Goal: Transaction & Acquisition: Purchase product/service

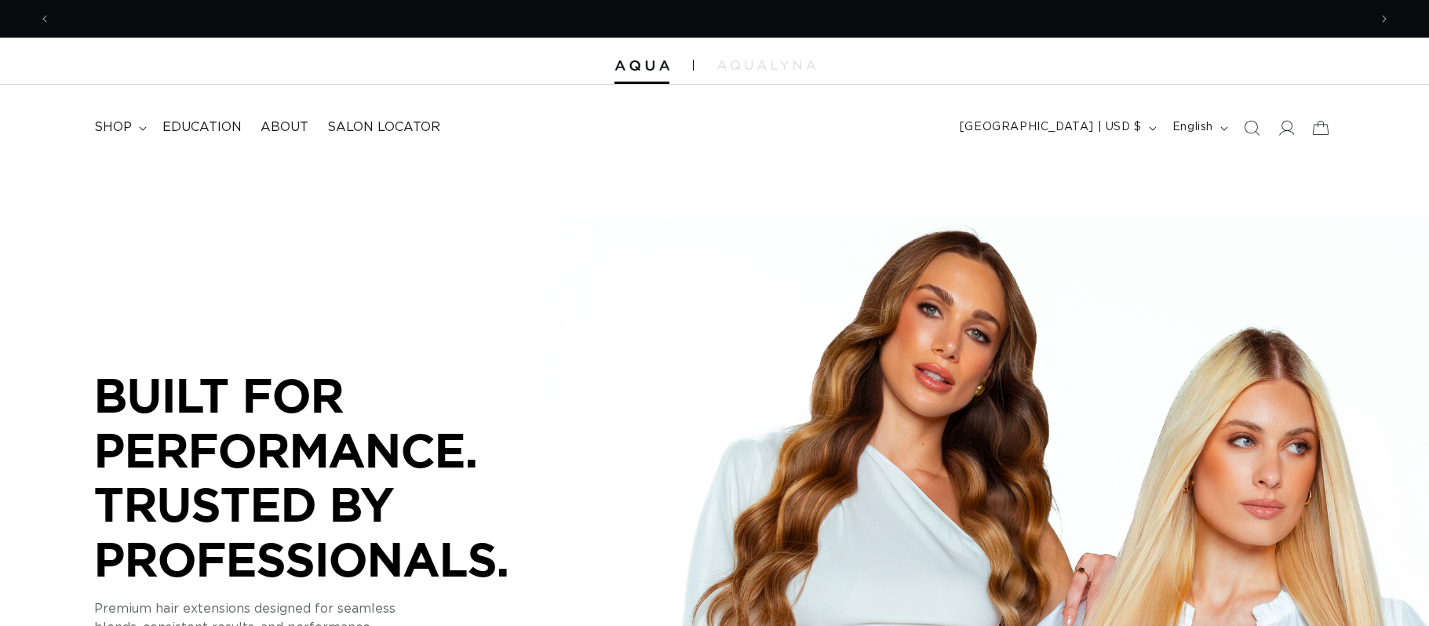
click at [1281, 129] on icon at bounding box center [1286, 128] width 16 height 16
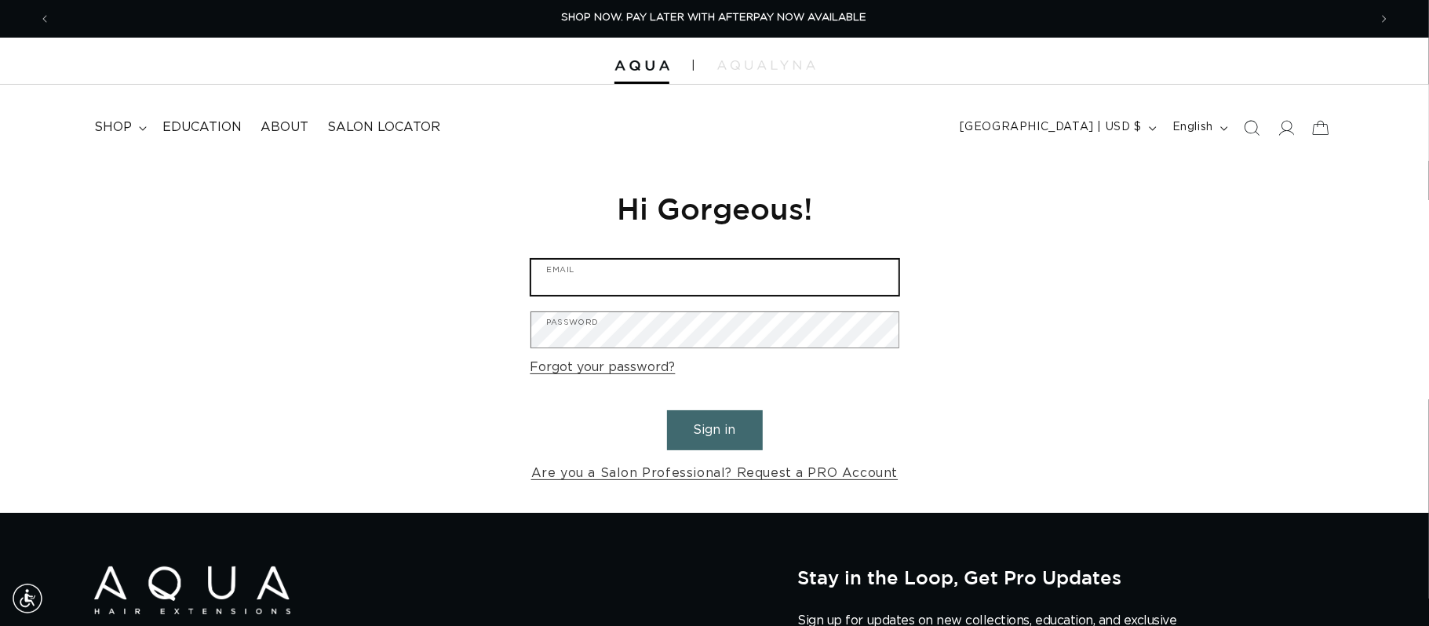
type input "briohairco@gmail.com"
click at [746, 421] on button "Sign in" at bounding box center [715, 430] width 96 height 40
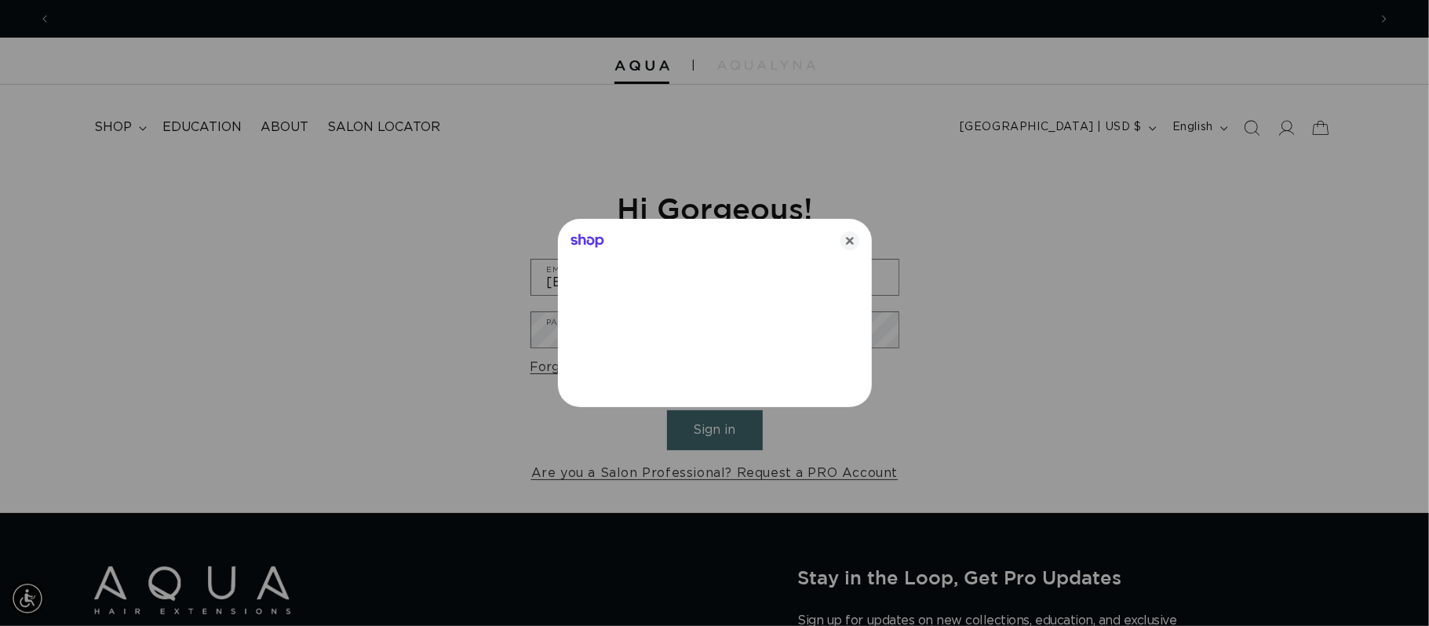
scroll to position [0, 2635]
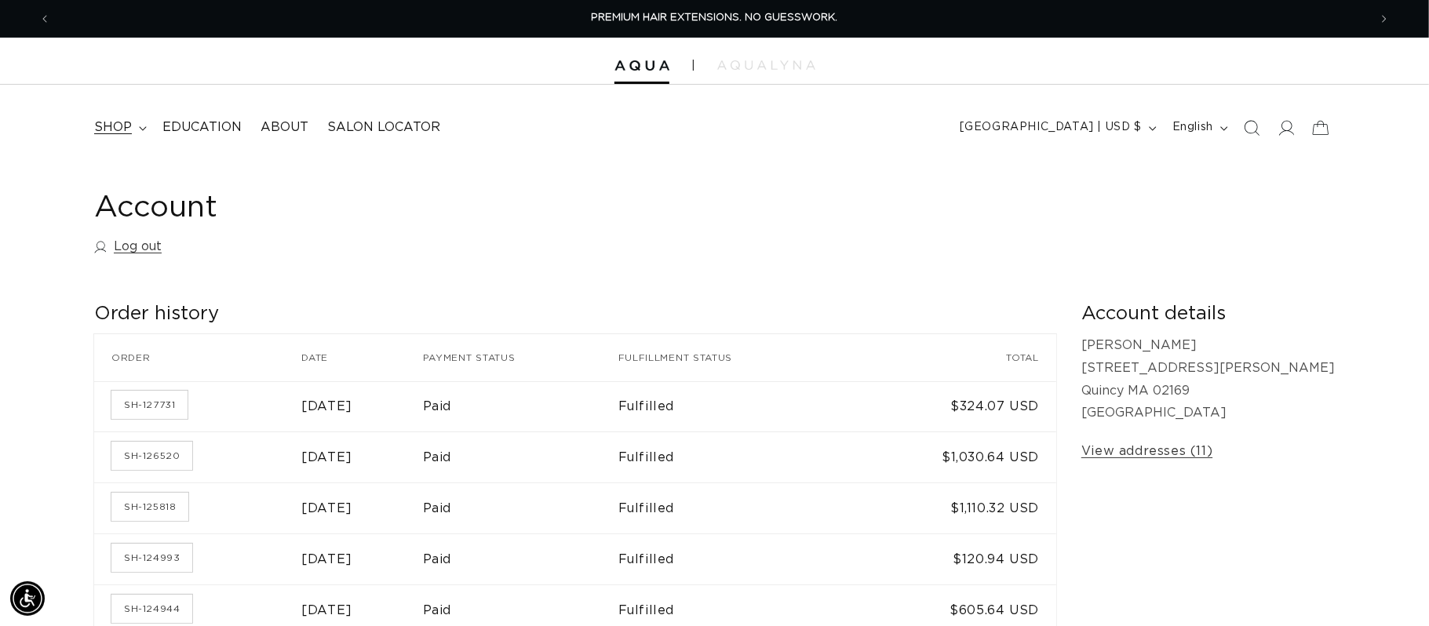
click at [112, 122] on span "shop" at bounding box center [113, 127] width 38 height 16
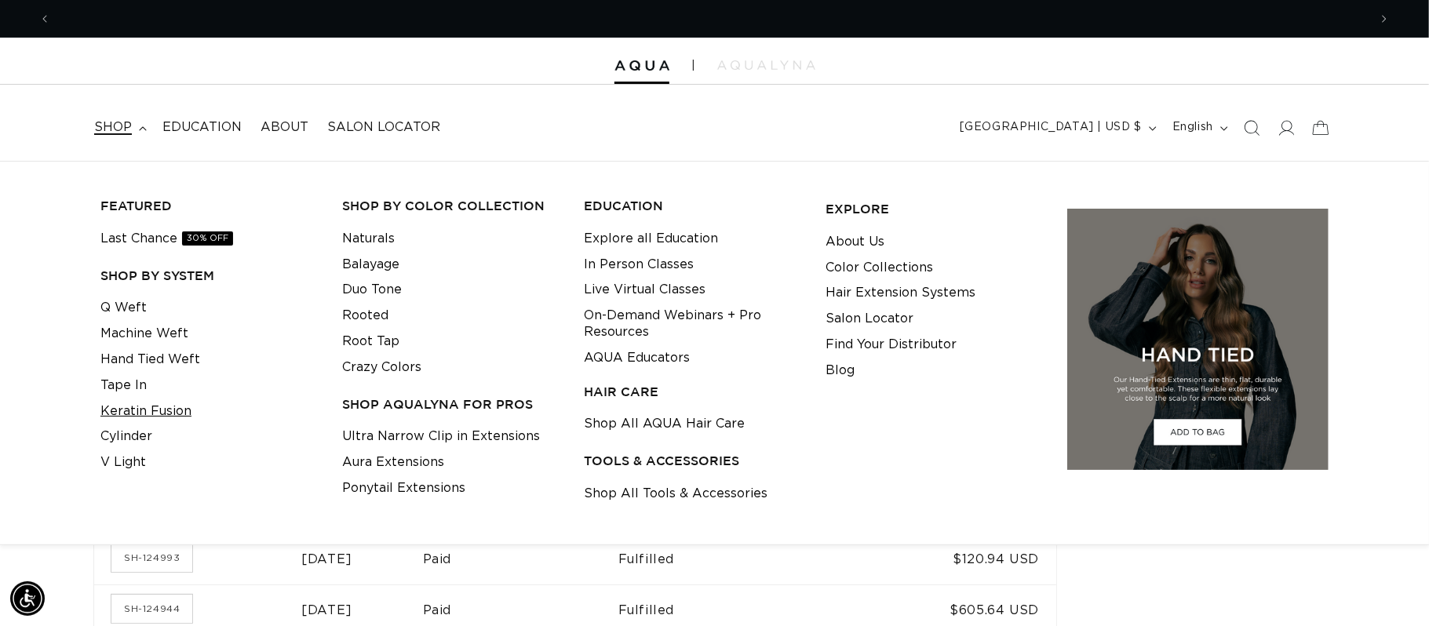
scroll to position [0, 1318]
click at [146, 416] on link "Keratin Fusion" at bounding box center [145, 412] width 91 height 26
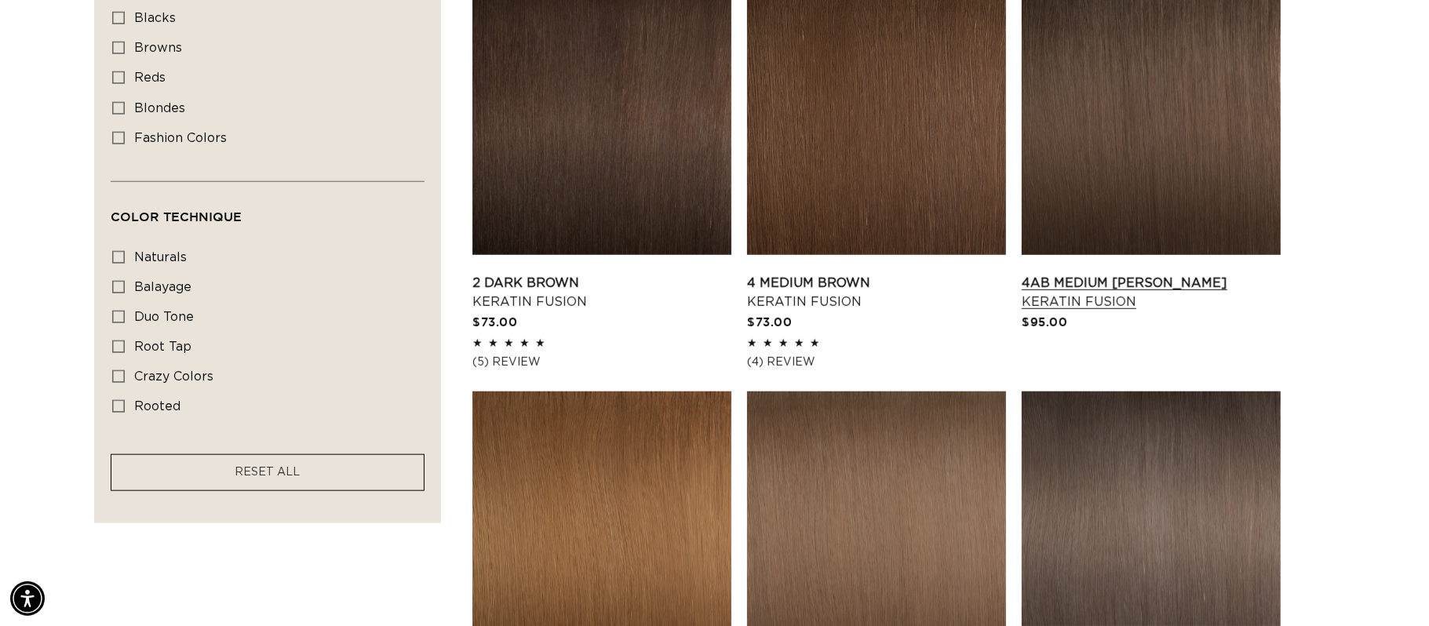
scroll to position [786, 0]
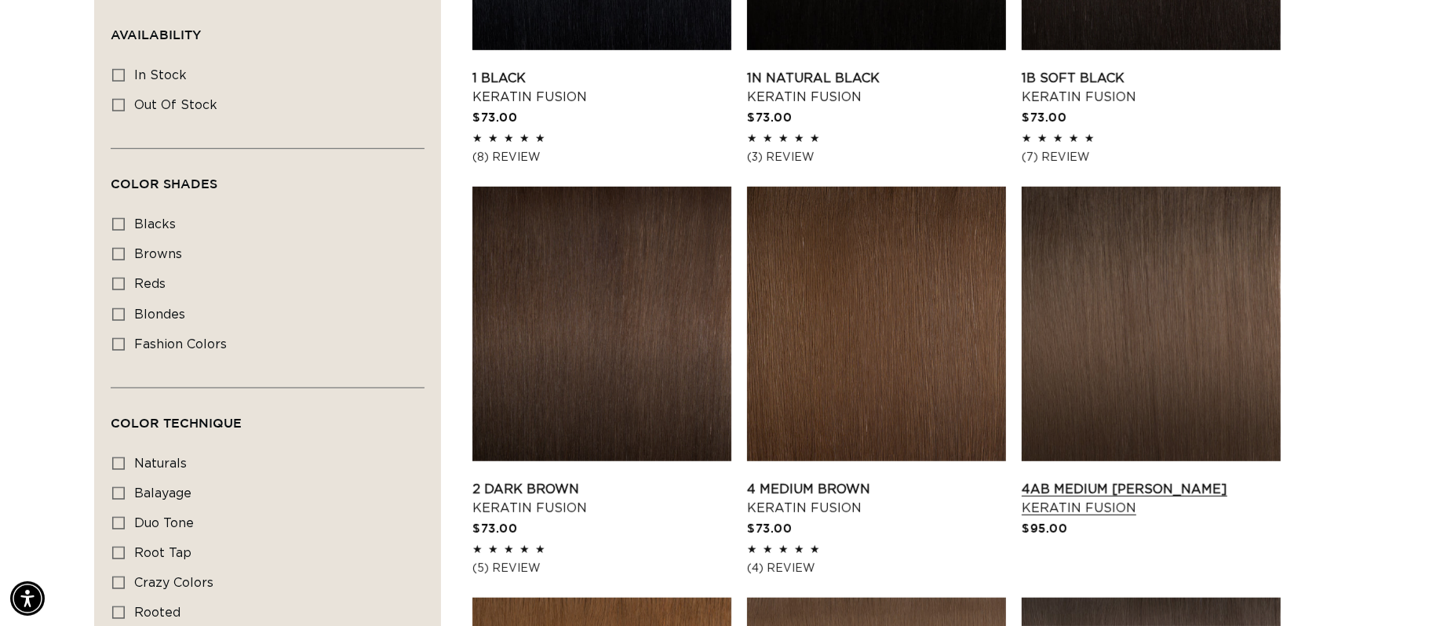
click at [1178, 480] on link "4AB Medium Ash Brown Keratin Fusion" at bounding box center [1151, 499] width 259 height 38
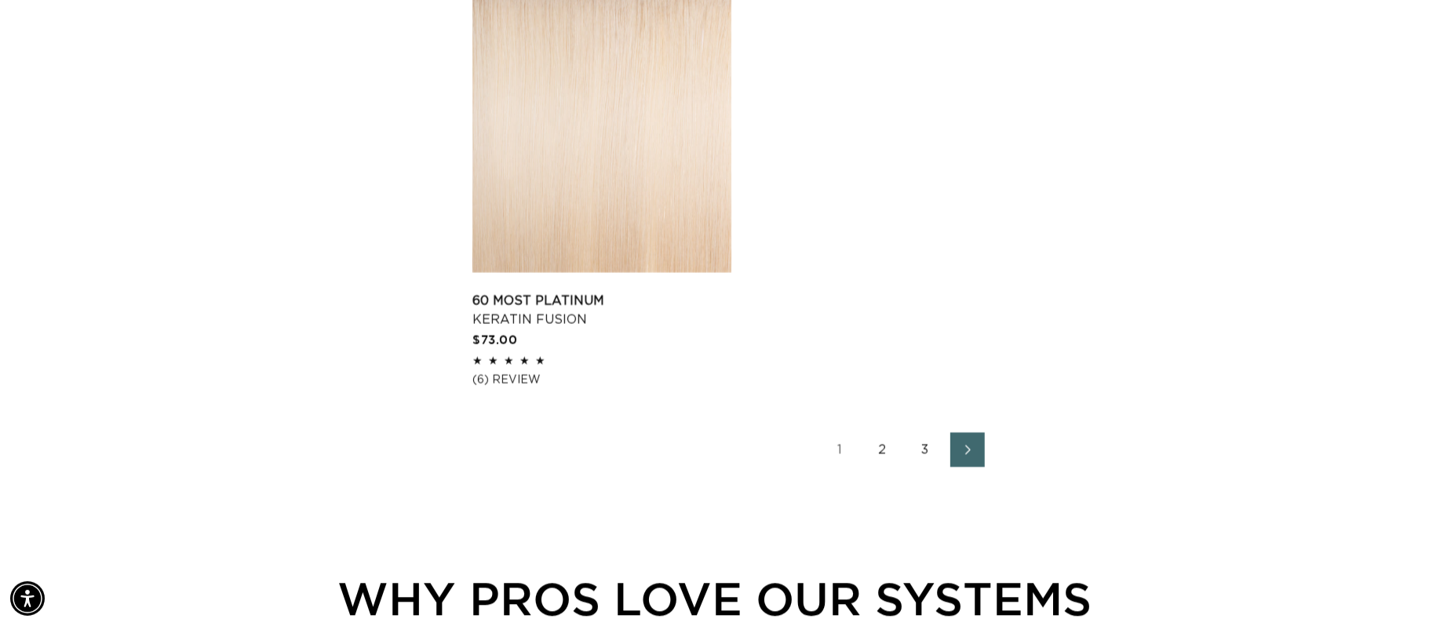
scroll to position [0, 0]
click at [882, 448] on link "2" at bounding box center [883, 449] width 35 height 35
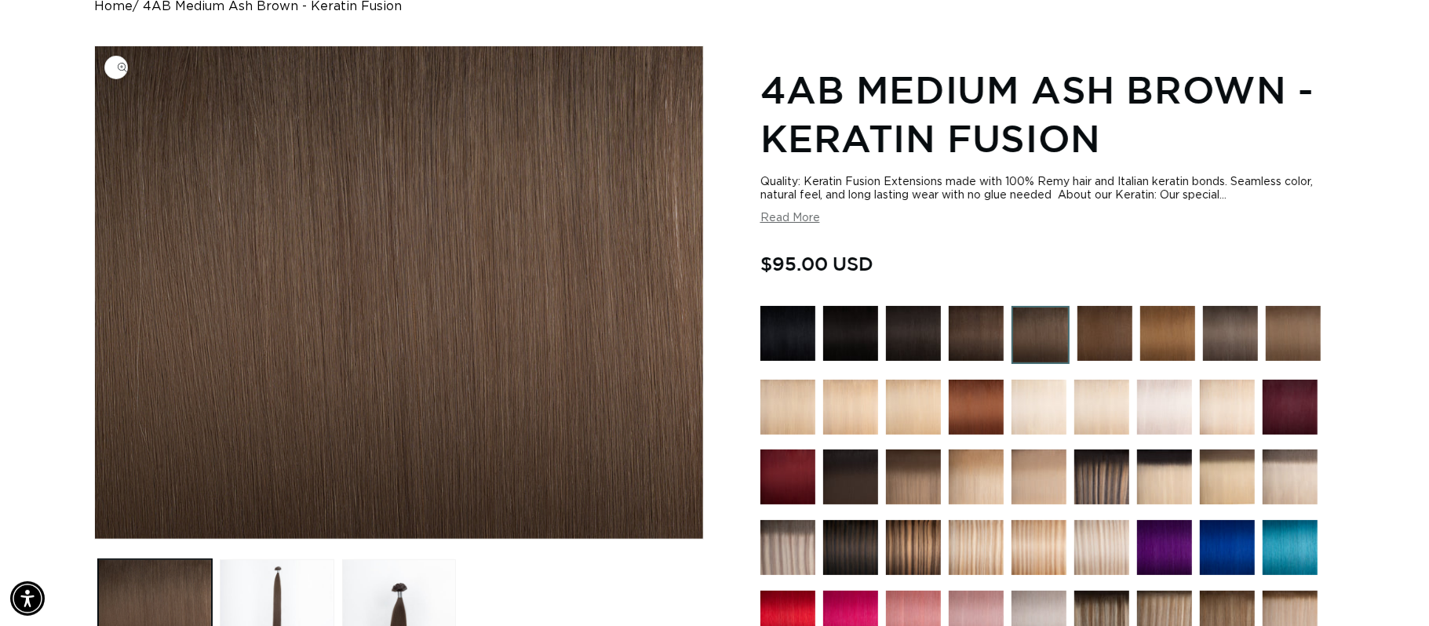
scroll to position [0, 2635]
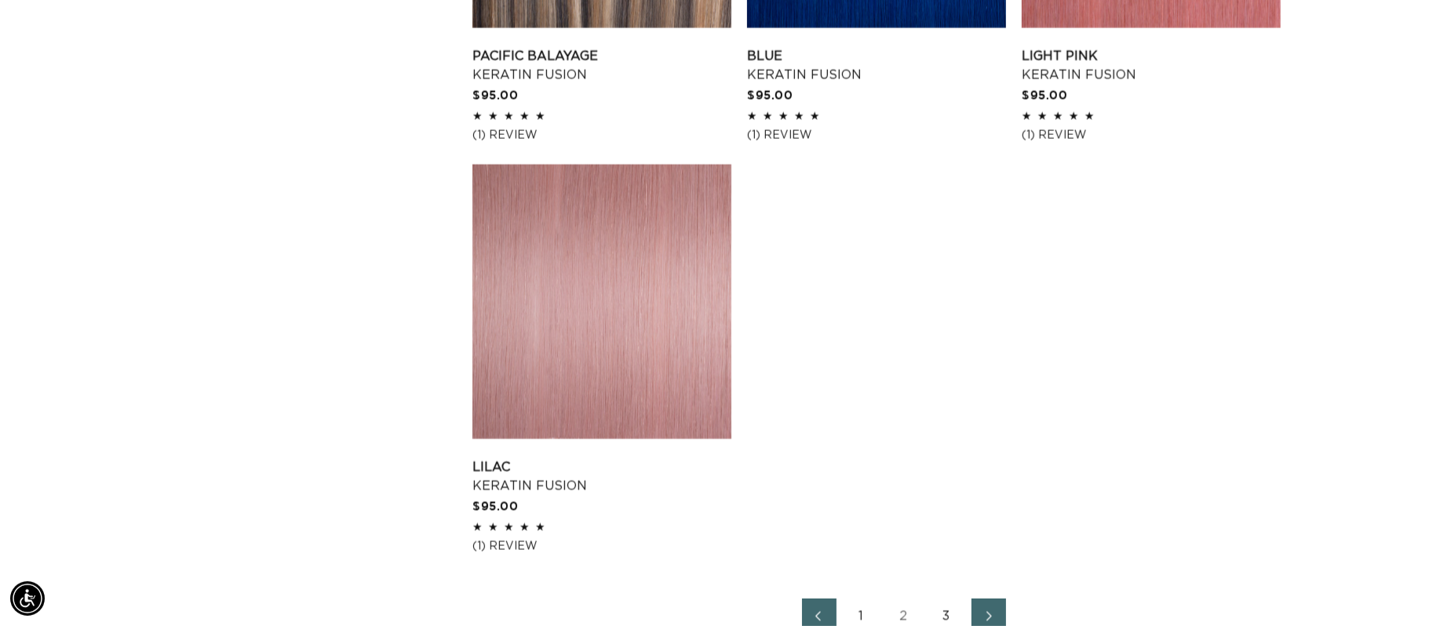
scroll to position [2638, 0]
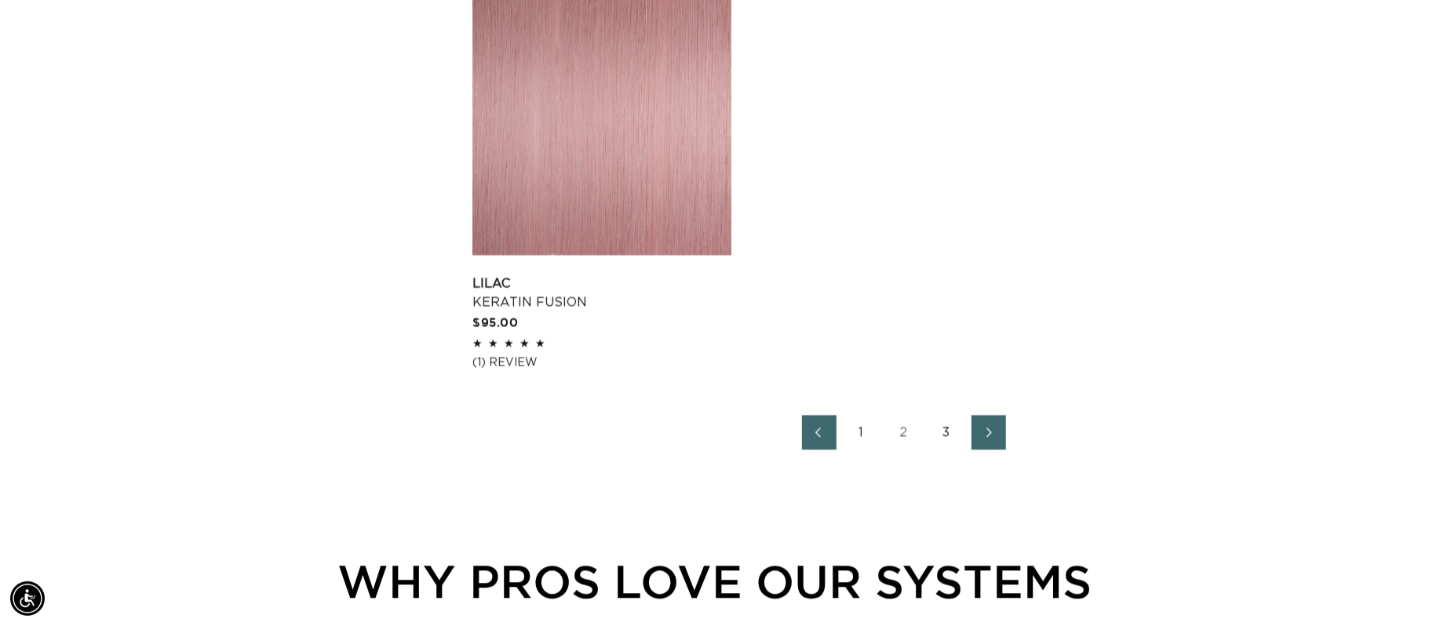
click at [947, 438] on link "3" at bounding box center [946, 432] width 35 height 35
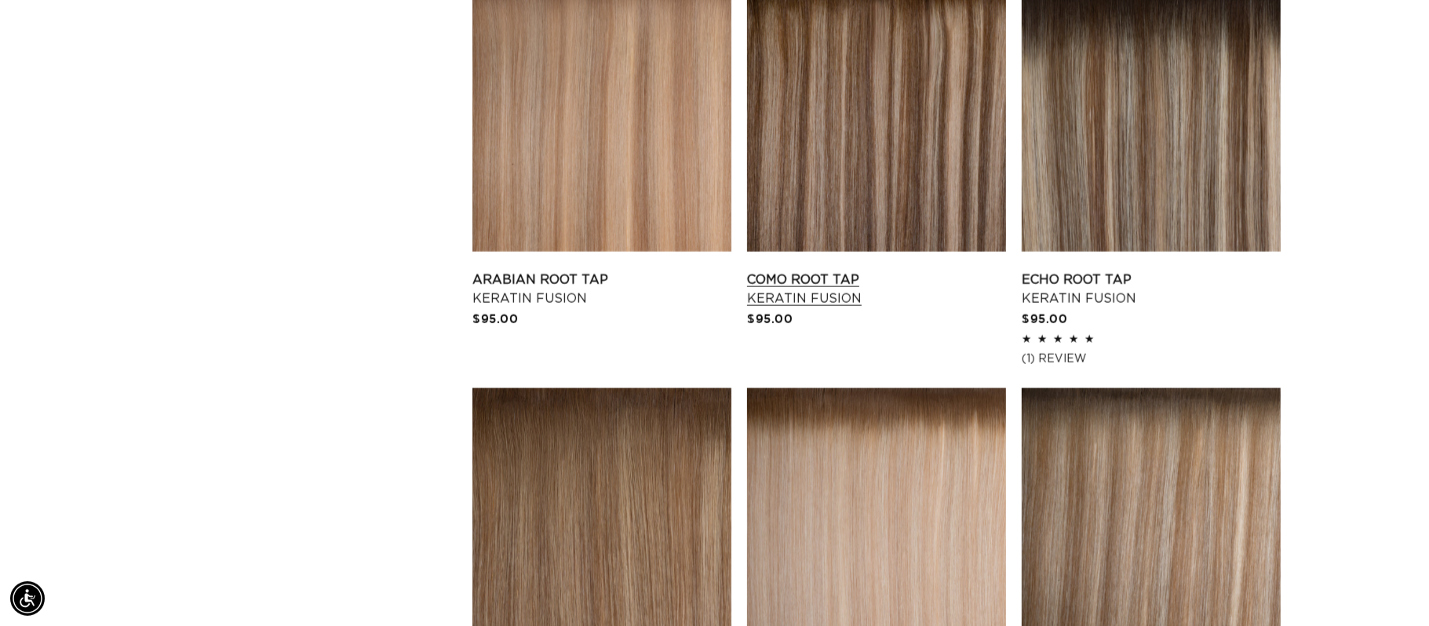
scroll to position [2527, 0]
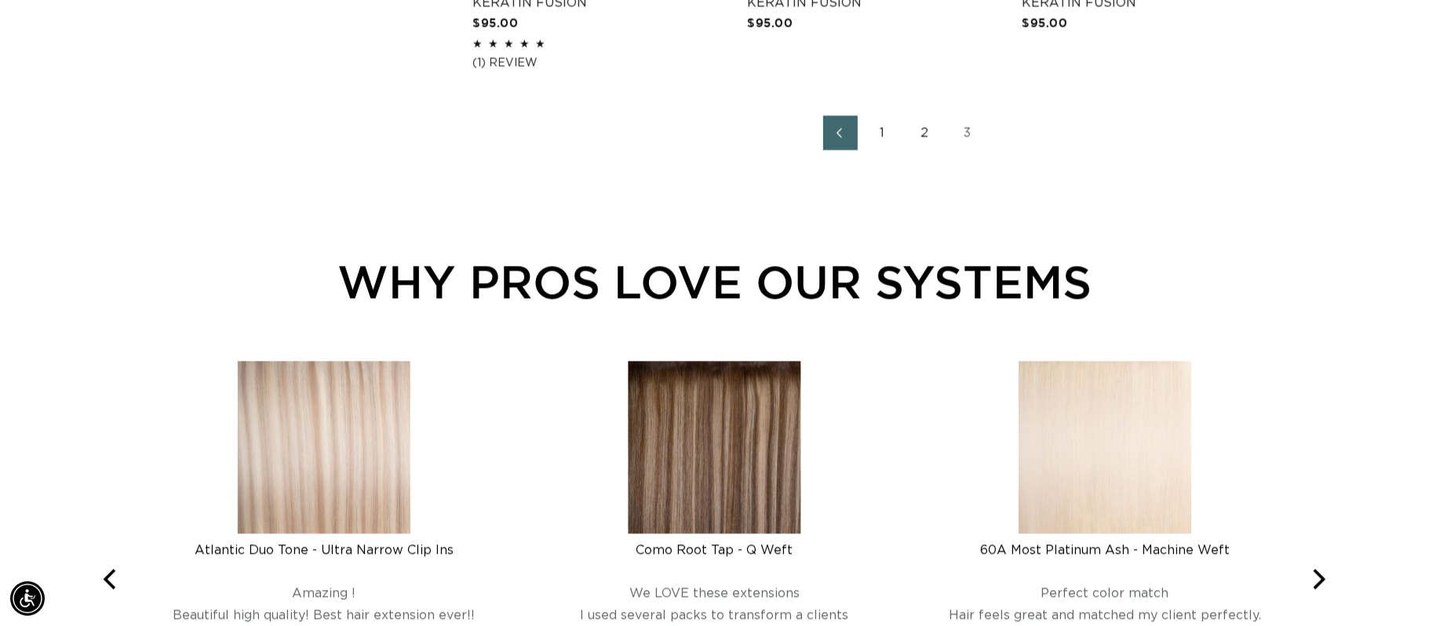
click at [922, 129] on link "2" at bounding box center [925, 132] width 35 height 35
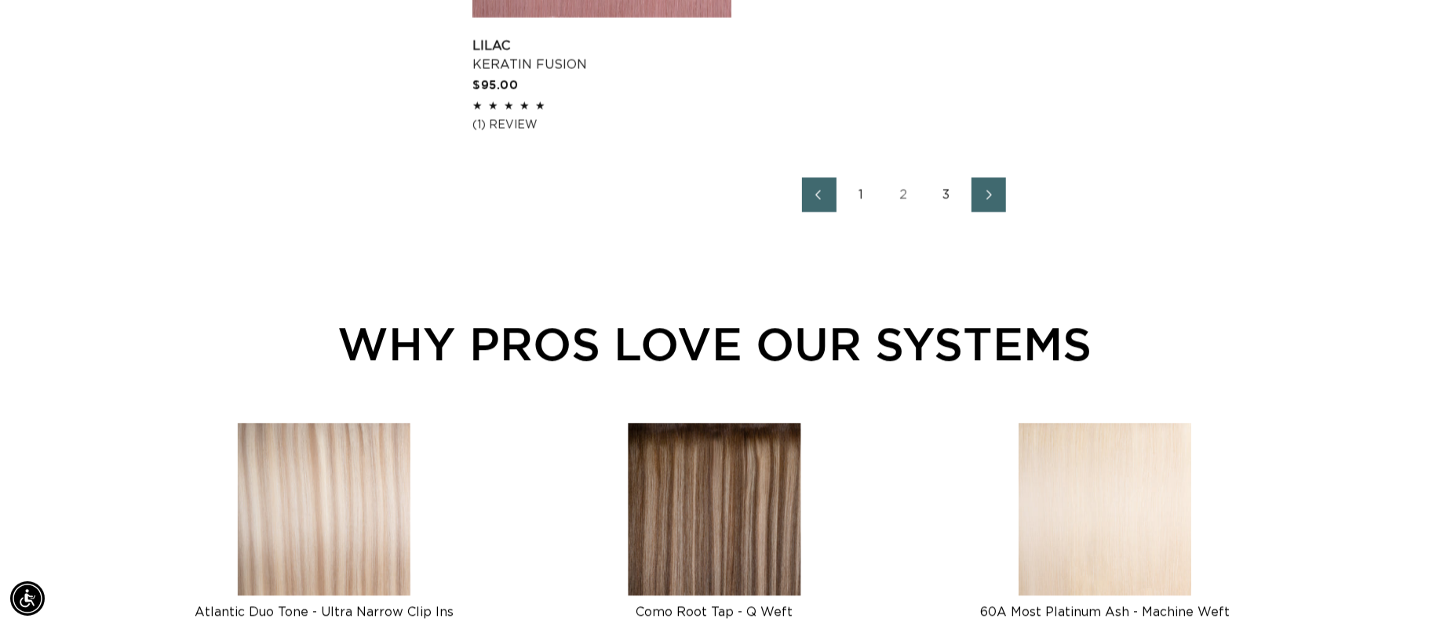
scroll to position [2782, 0]
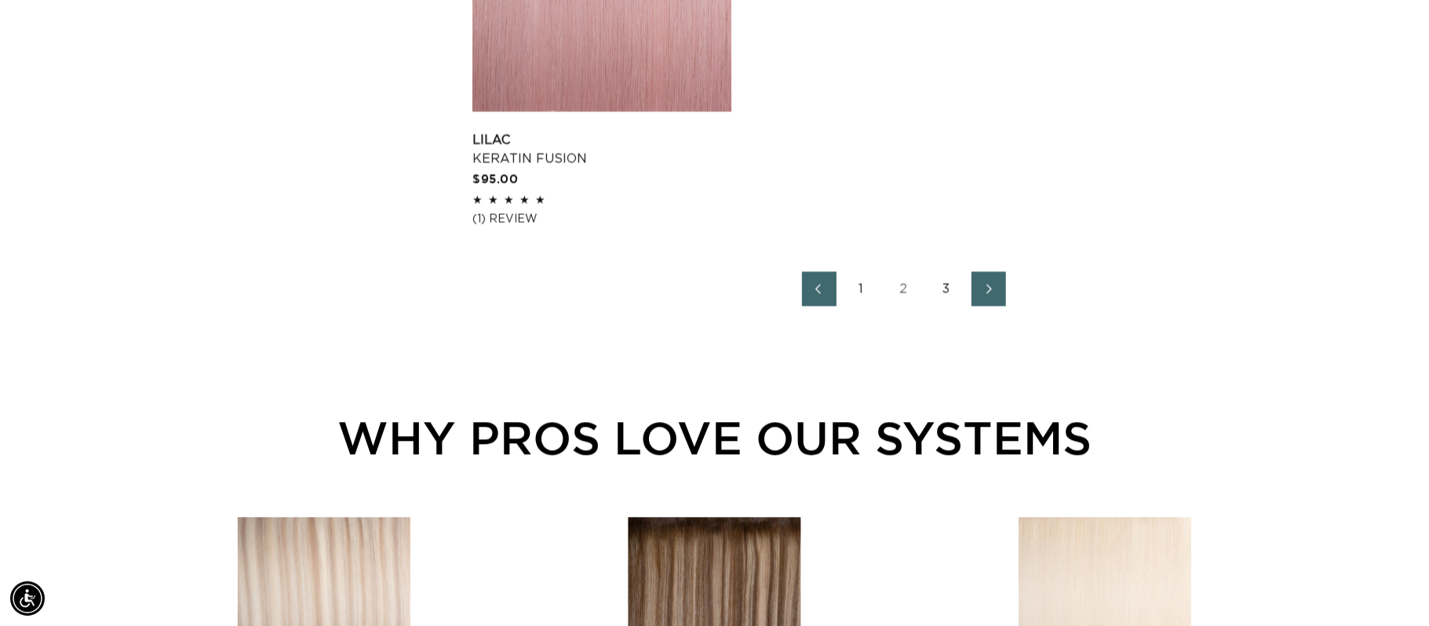
click at [863, 292] on link "1" at bounding box center [861, 289] width 35 height 35
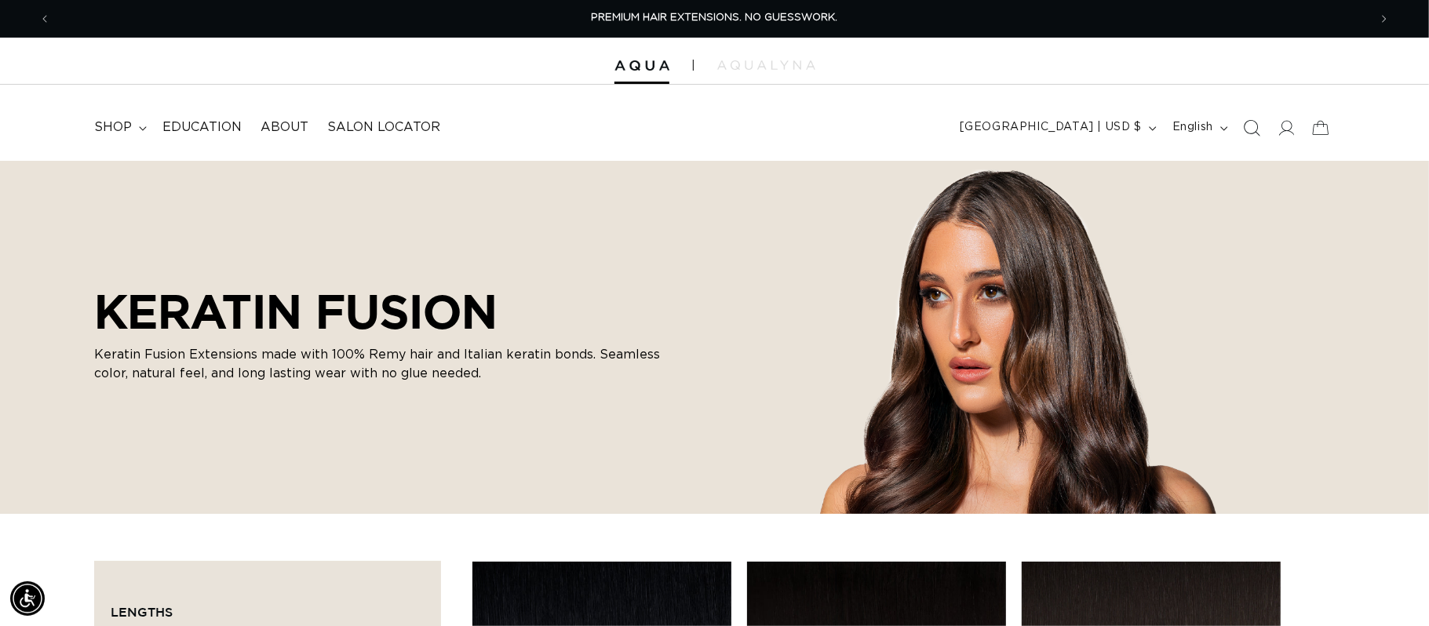
click at [1253, 132] on icon "Search" at bounding box center [1251, 127] width 16 height 16
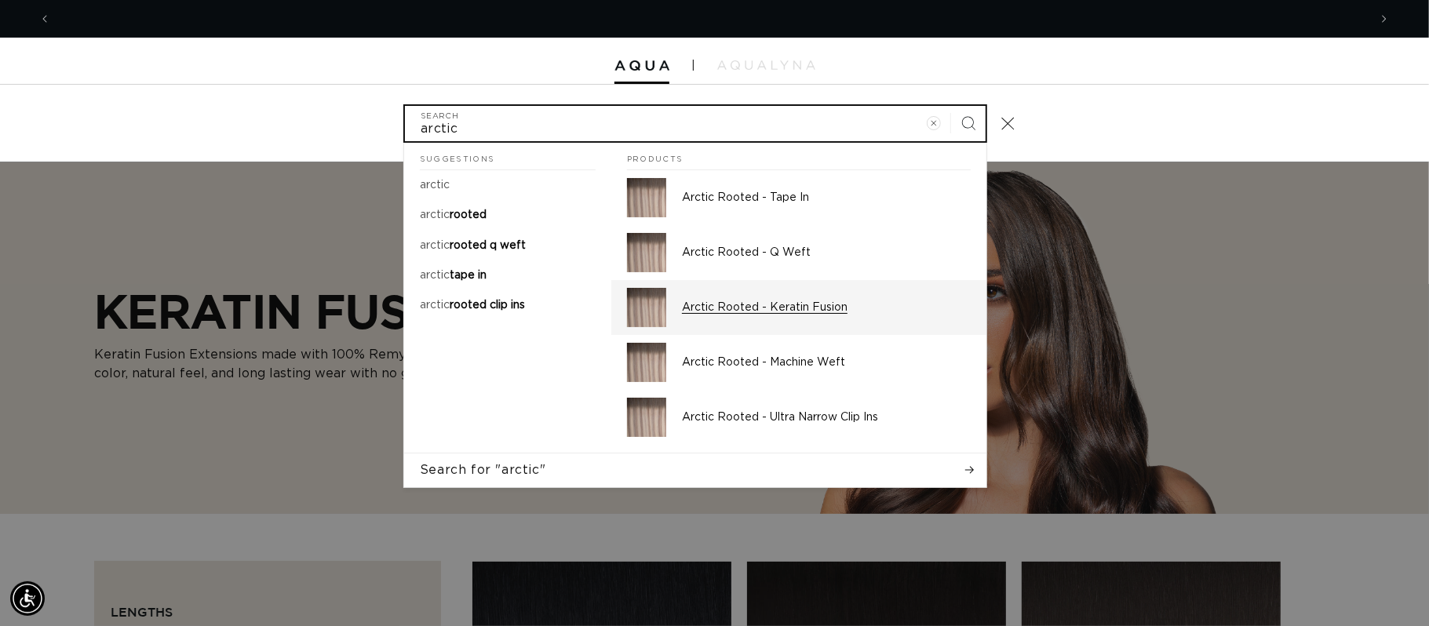
scroll to position [0, 2635]
type input "arctic"
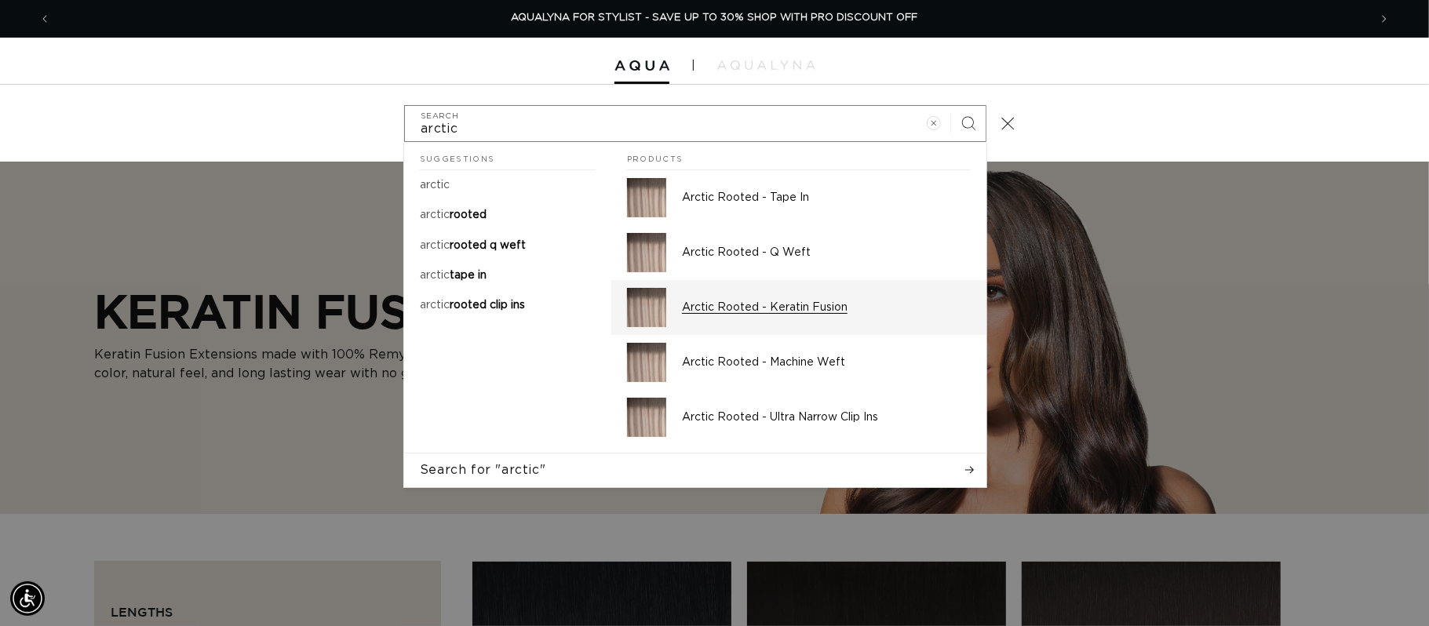
click at [811, 312] on p "Arctic Rooted - Keratin Fusion" at bounding box center [826, 308] width 289 height 14
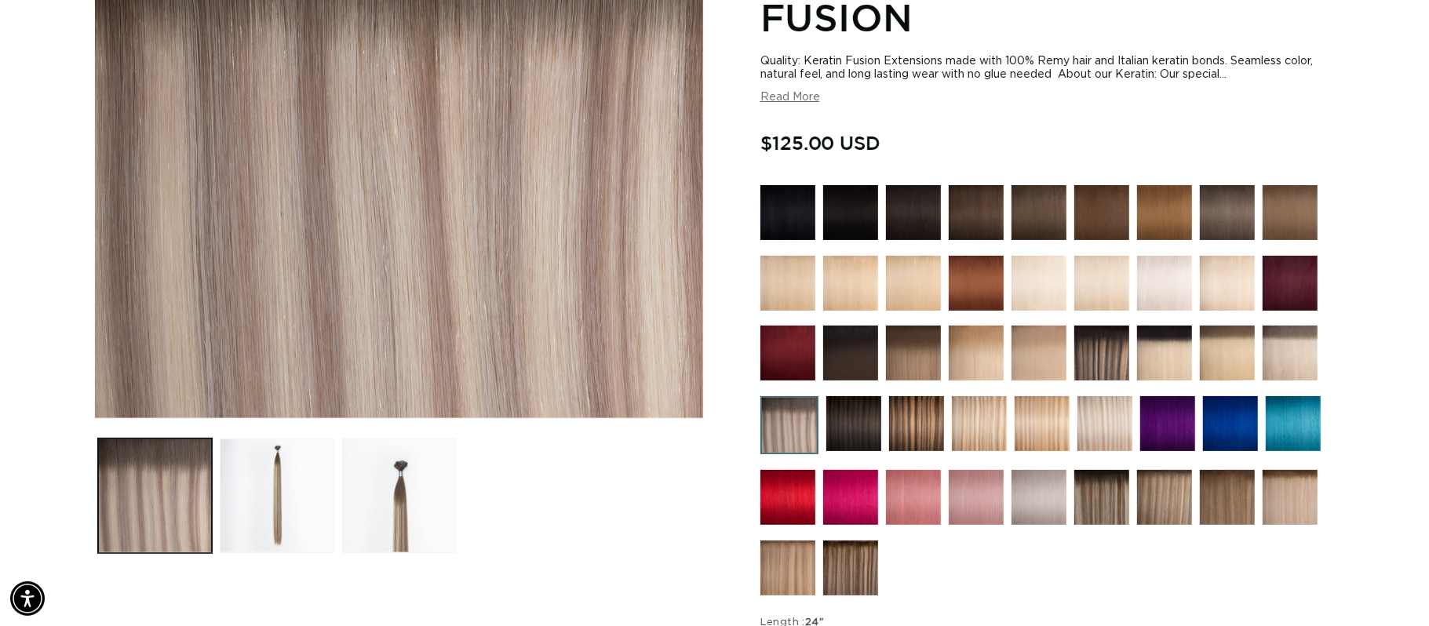
scroll to position [289, 0]
